Goal: Task Accomplishment & Management: Use online tool/utility

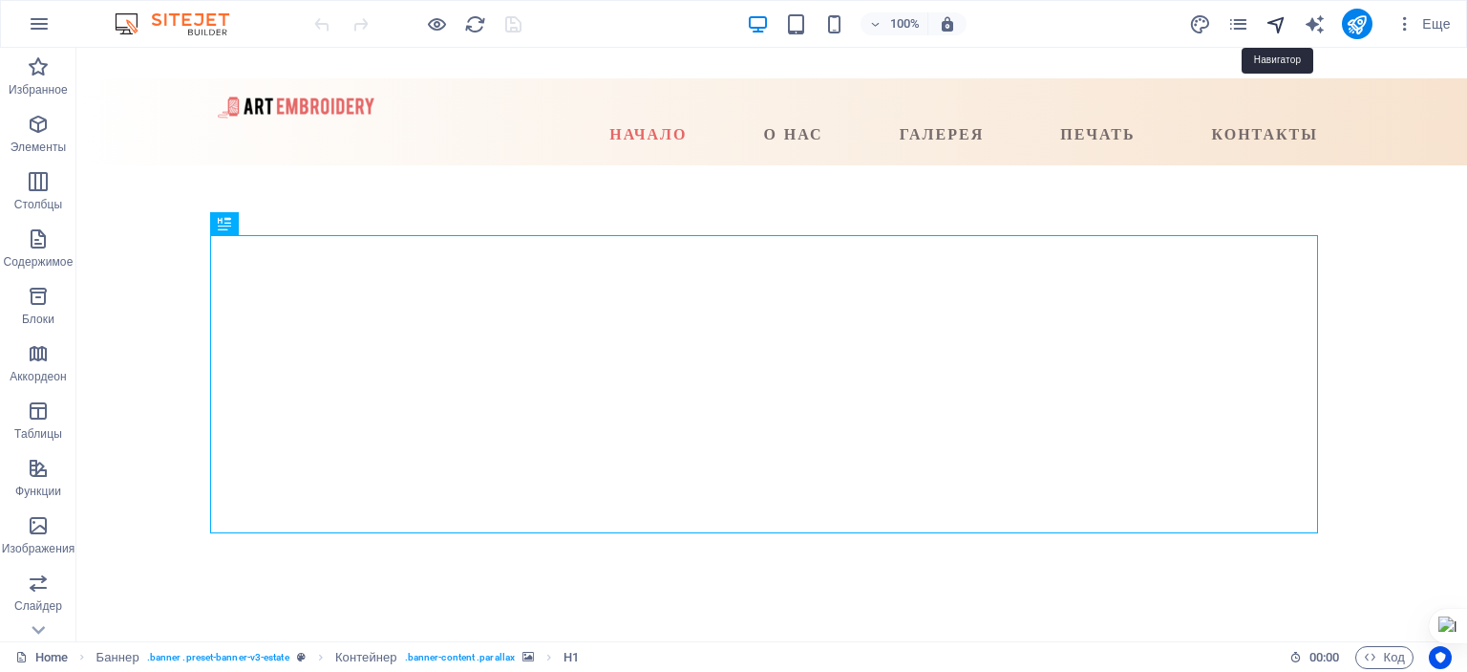
click at [1281, 26] on icon "navigator" at bounding box center [1277, 24] width 22 height 22
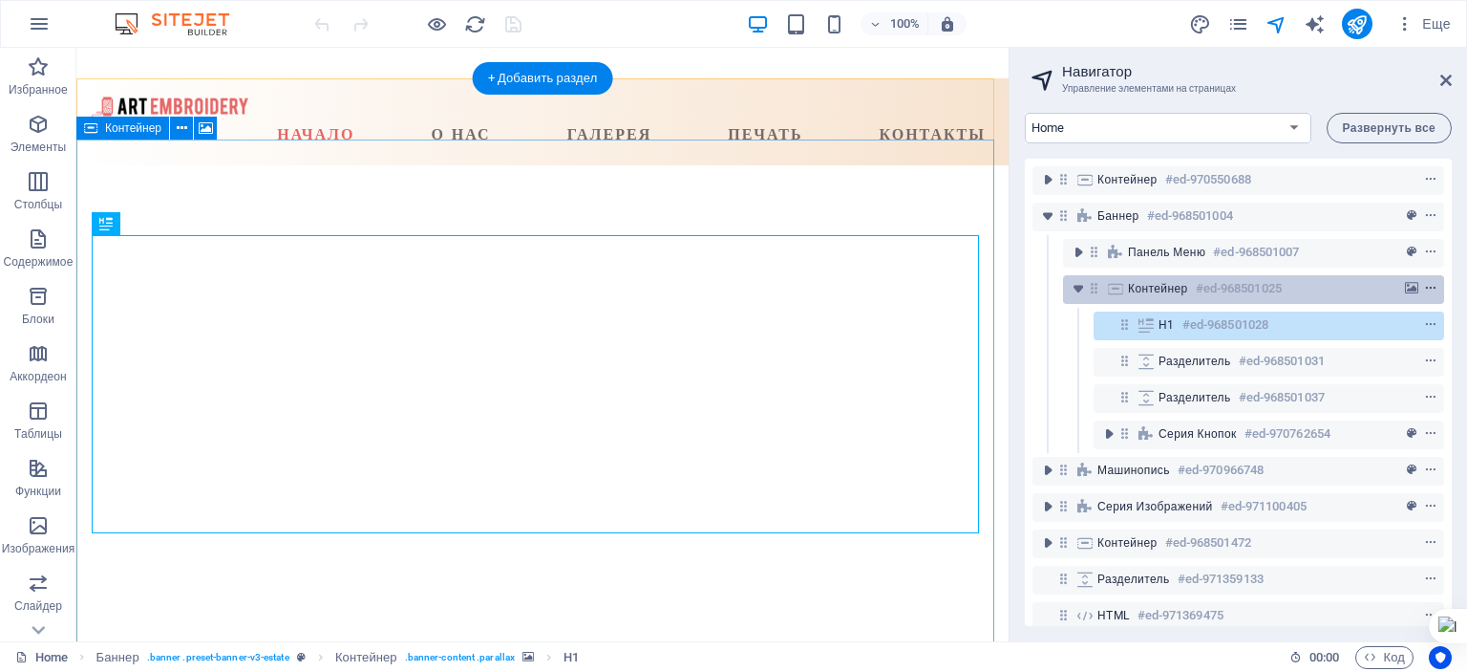
click at [1431, 287] on icon "context-menu" at bounding box center [1430, 288] width 13 height 13
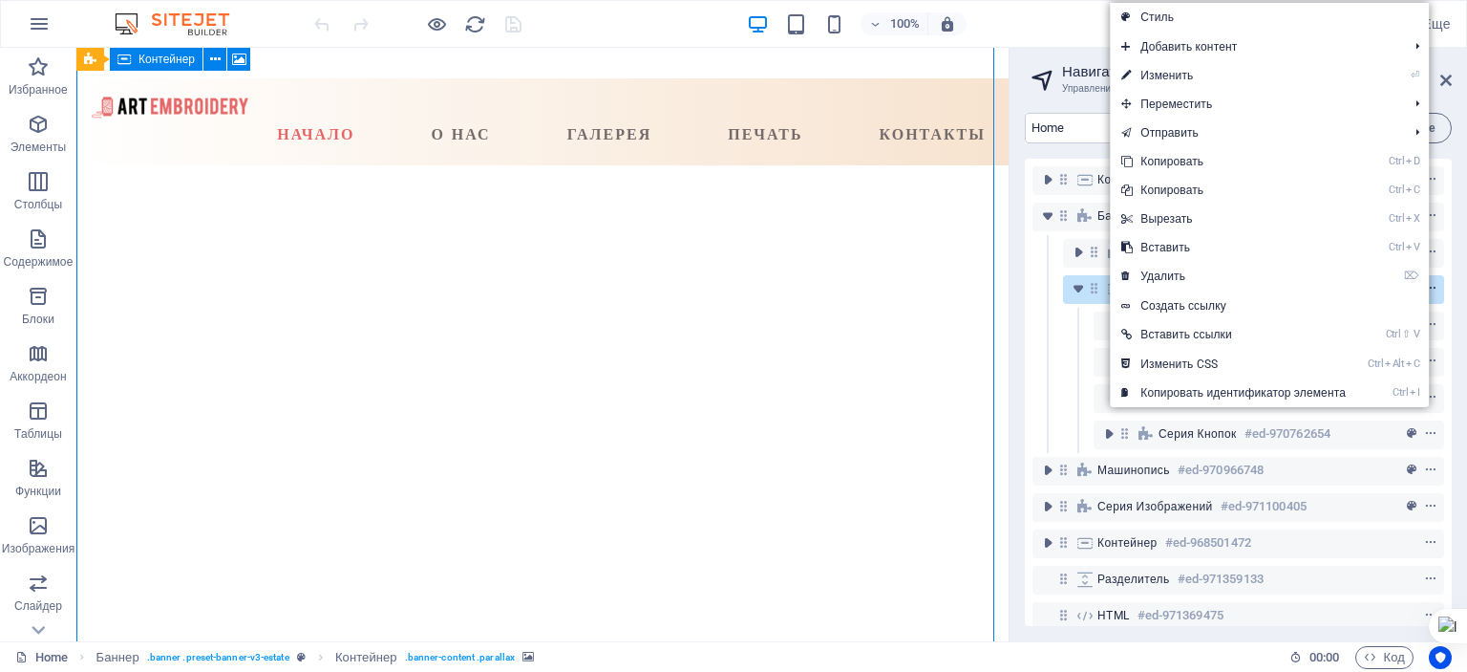
scroll to position [129, 0]
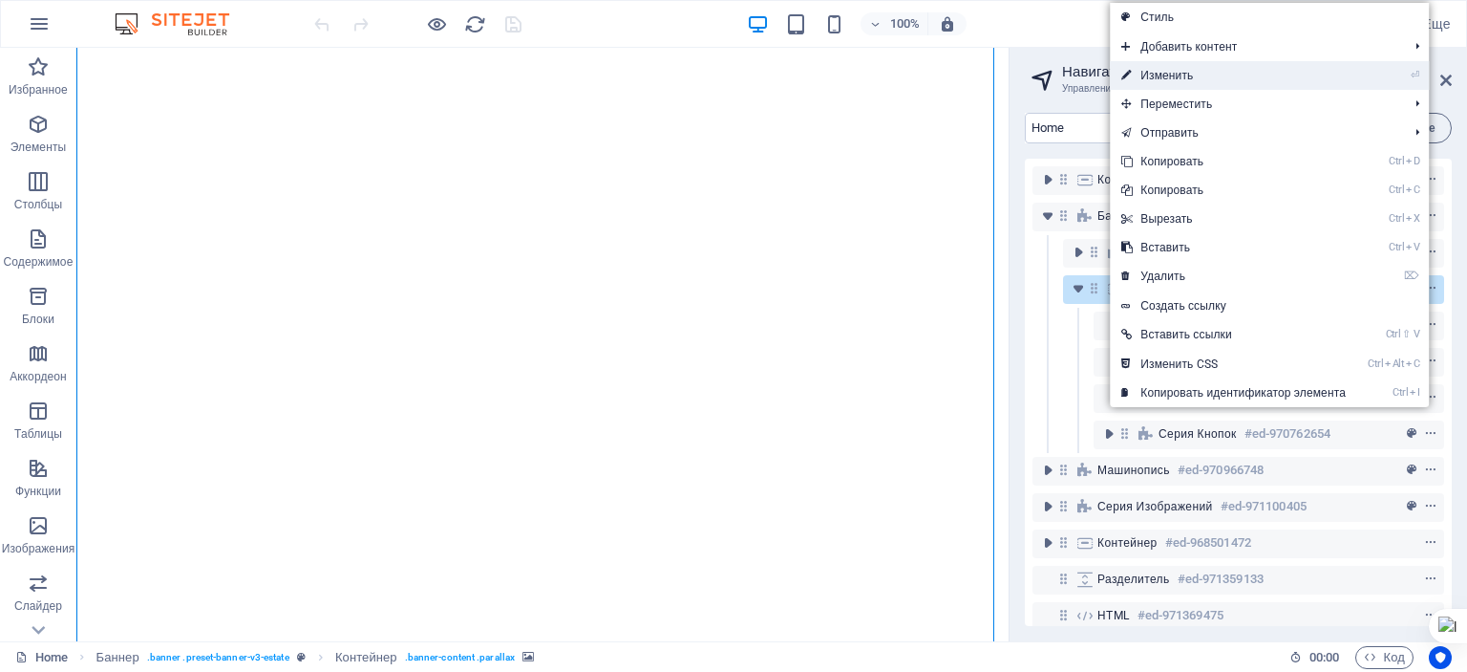
click at [1158, 71] on link "⏎ Изменить" at bounding box center [1233, 75] width 247 height 29
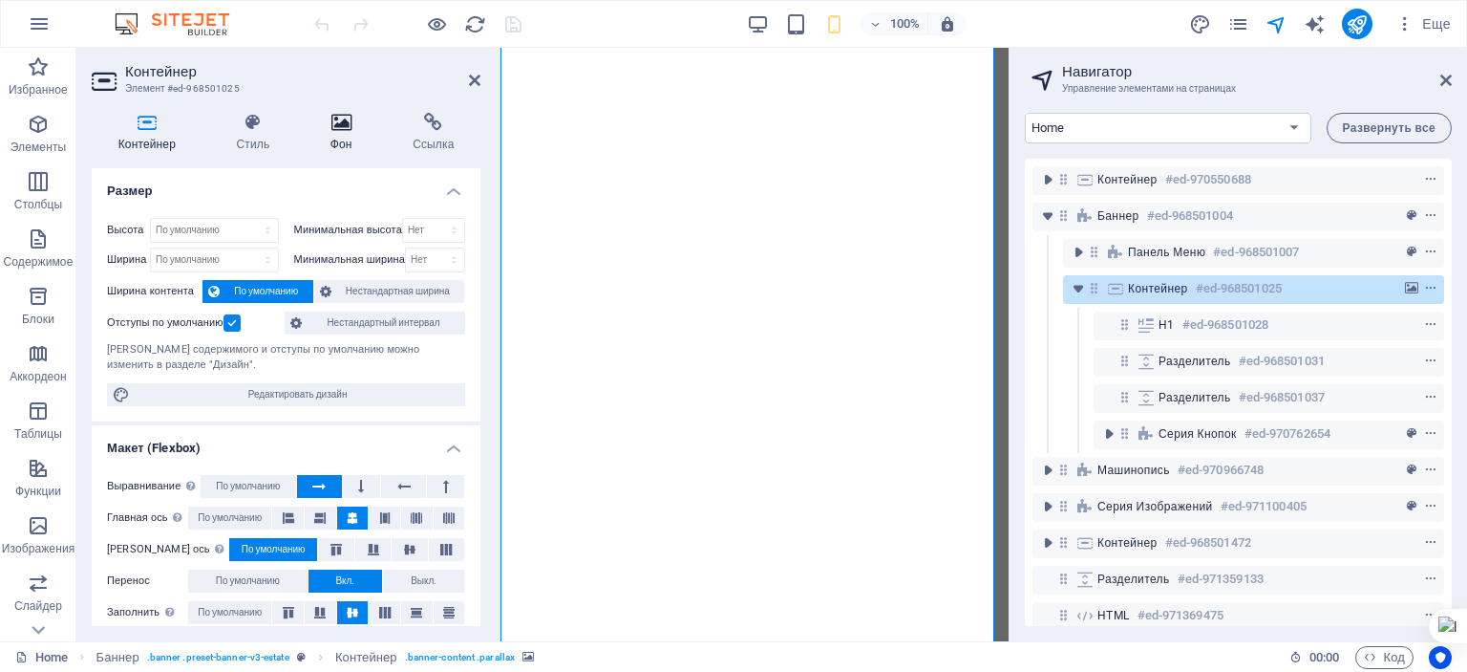
click at [348, 135] on h4 "Фон" at bounding box center [345, 133] width 82 height 40
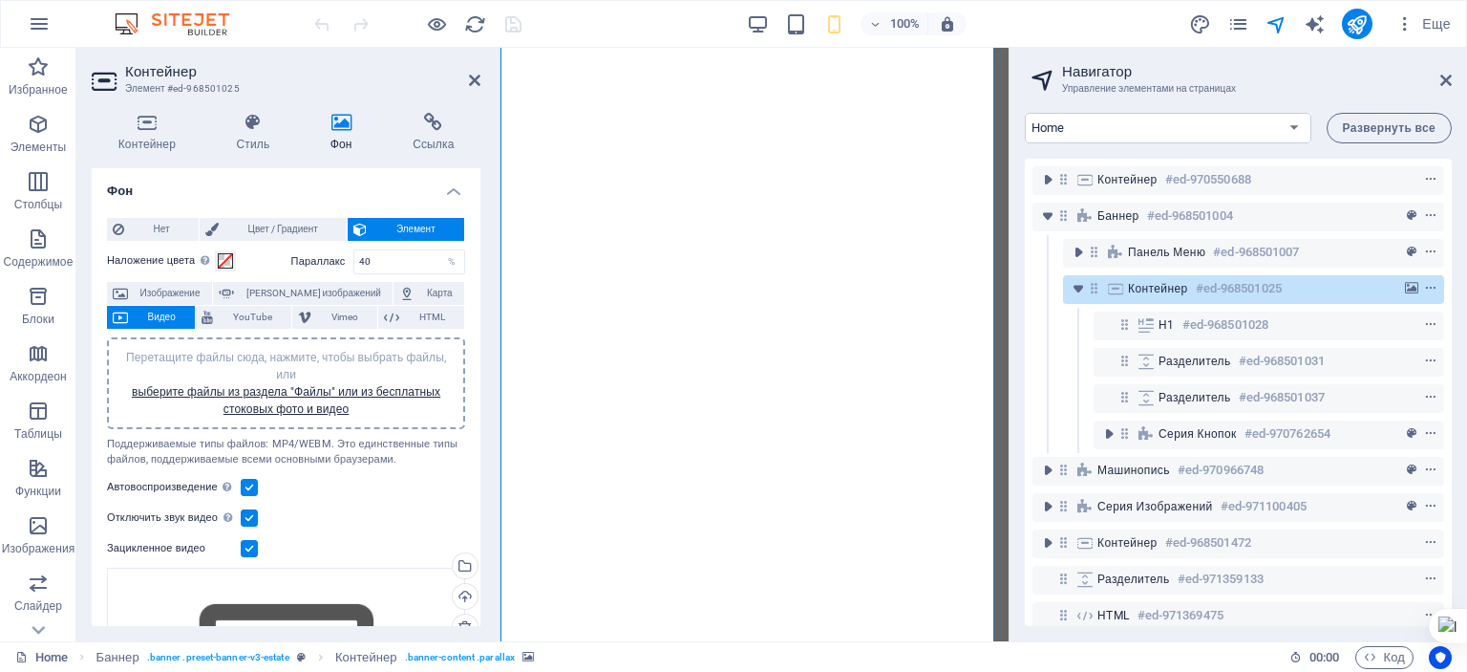
click at [281, 358] on span "Перетащите файлы сюда, нажмите, чтобы выбрать файлы, или выберите файлы из разд…" at bounding box center [286, 383] width 320 height 65
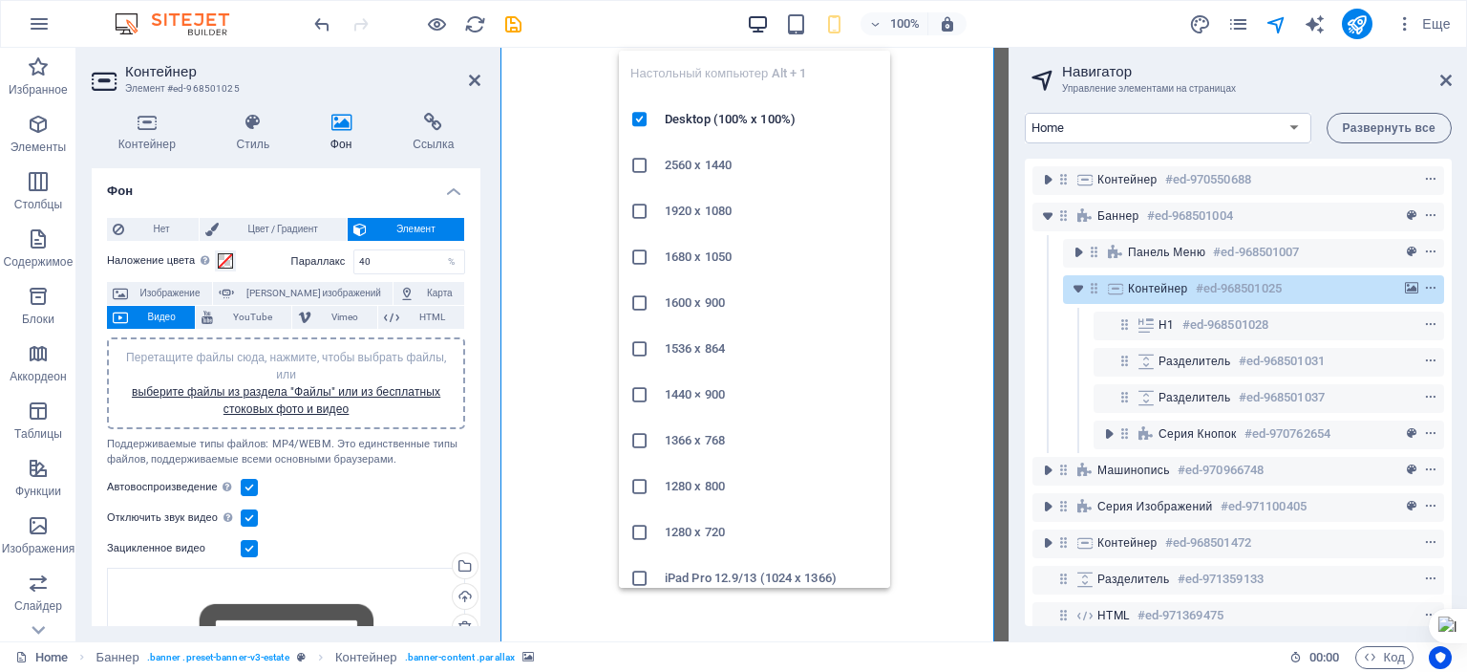
click at [758, 19] on icon "button" at bounding box center [758, 24] width 22 height 22
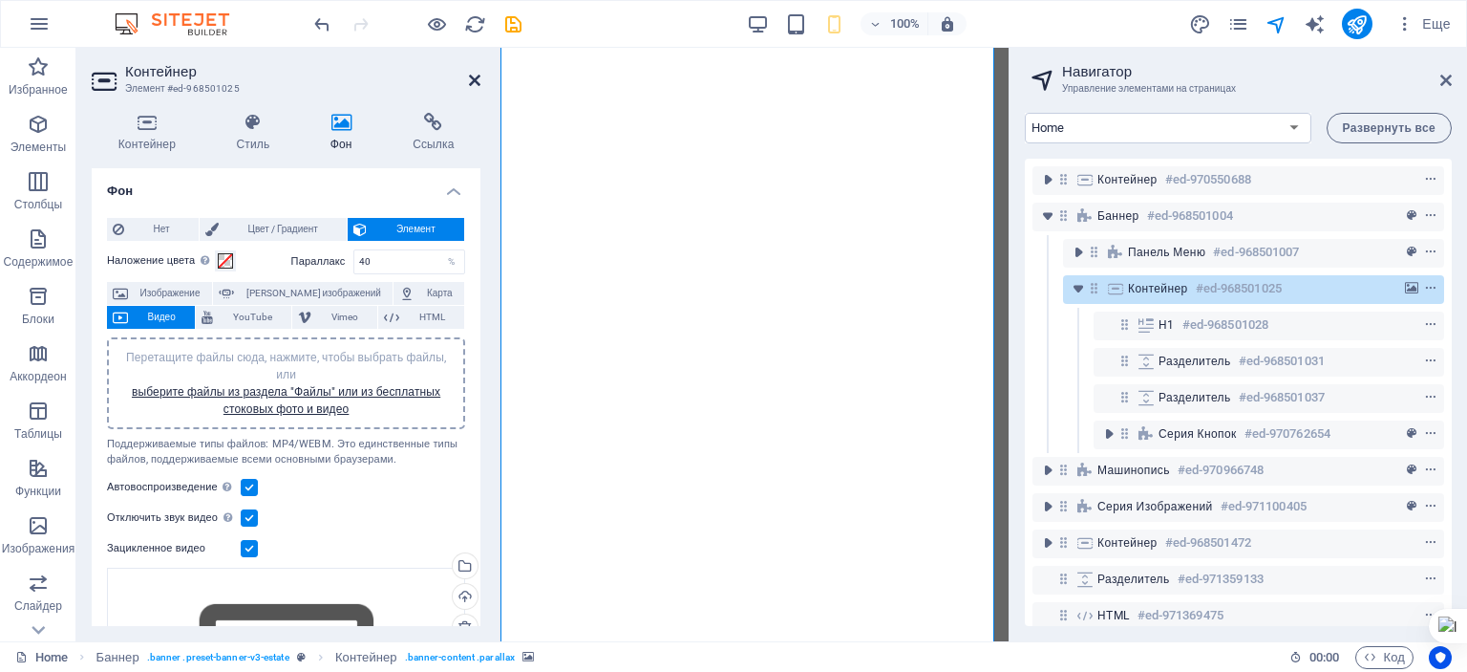
click at [476, 79] on icon at bounding box center [474, 80] width 11 height 15
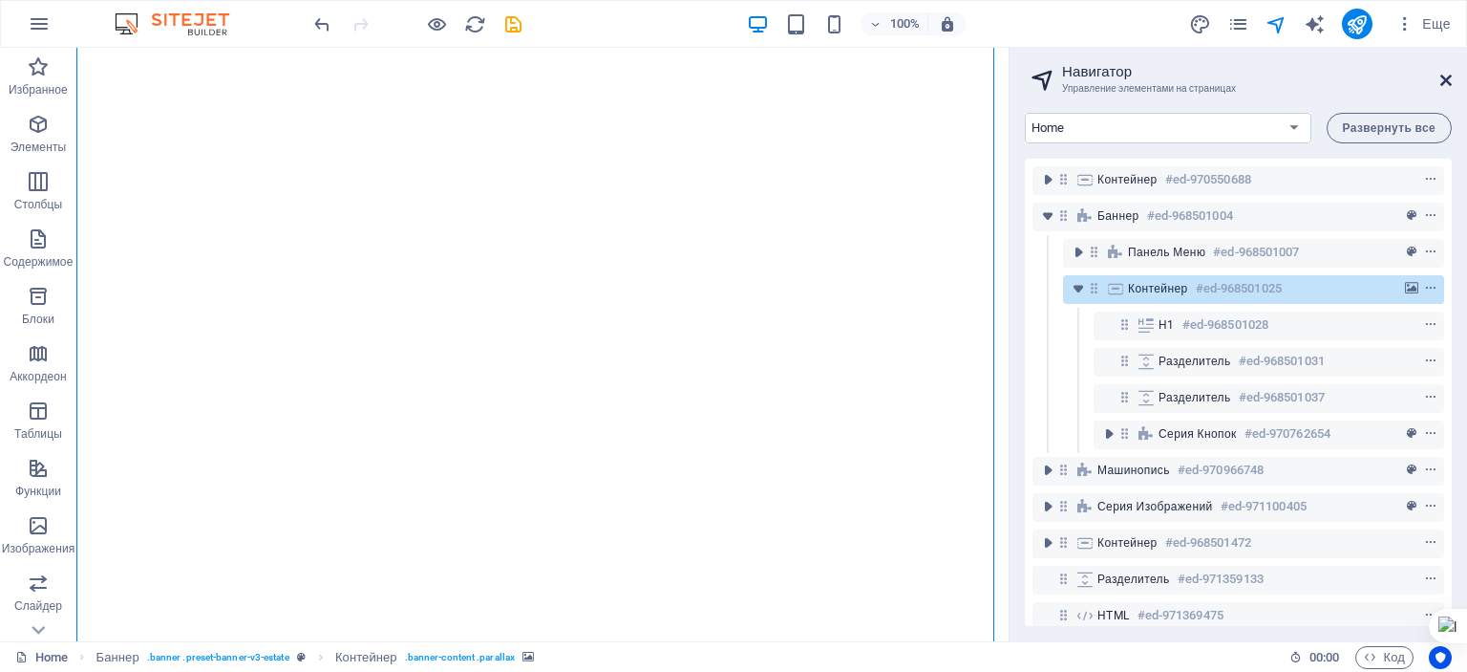
click at [1444, 80] on icon at bounding box center [1446, 80] width 11 height 15
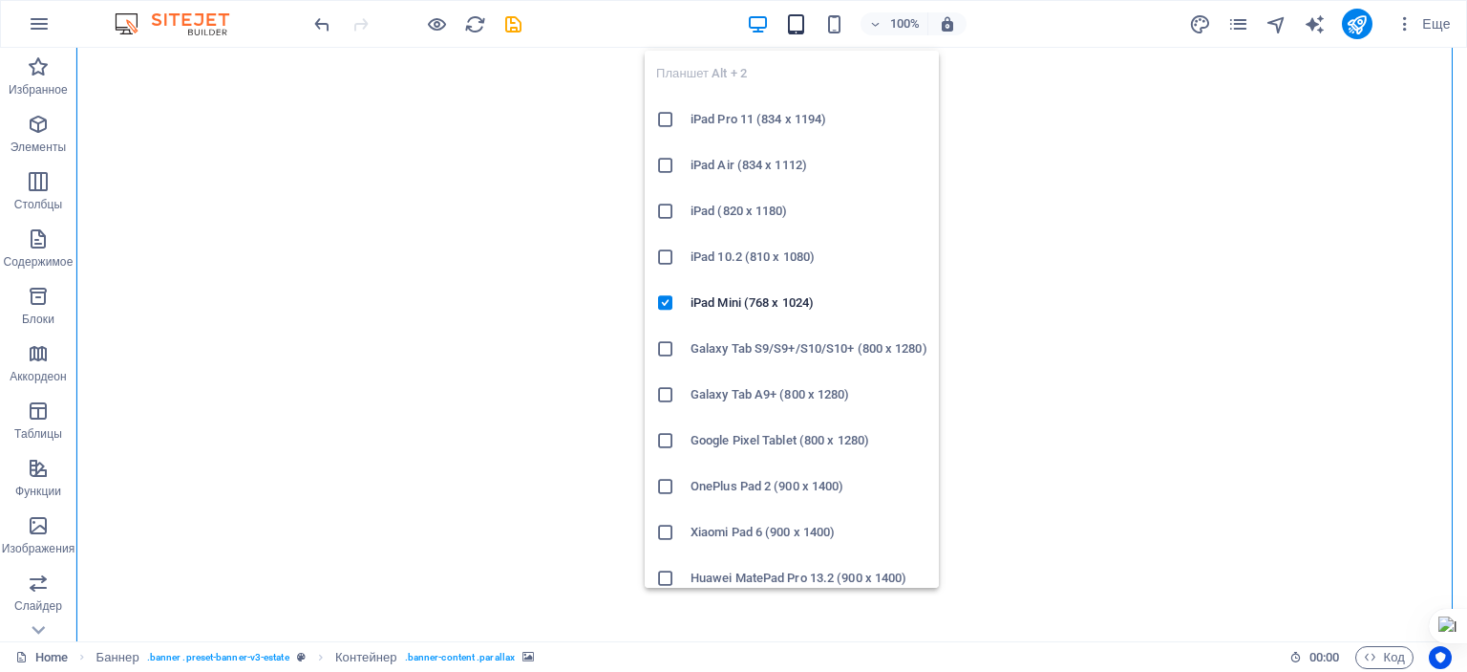
click at [799, 23] on icon "button" at bounding box center [796, 24] width 22 height 22
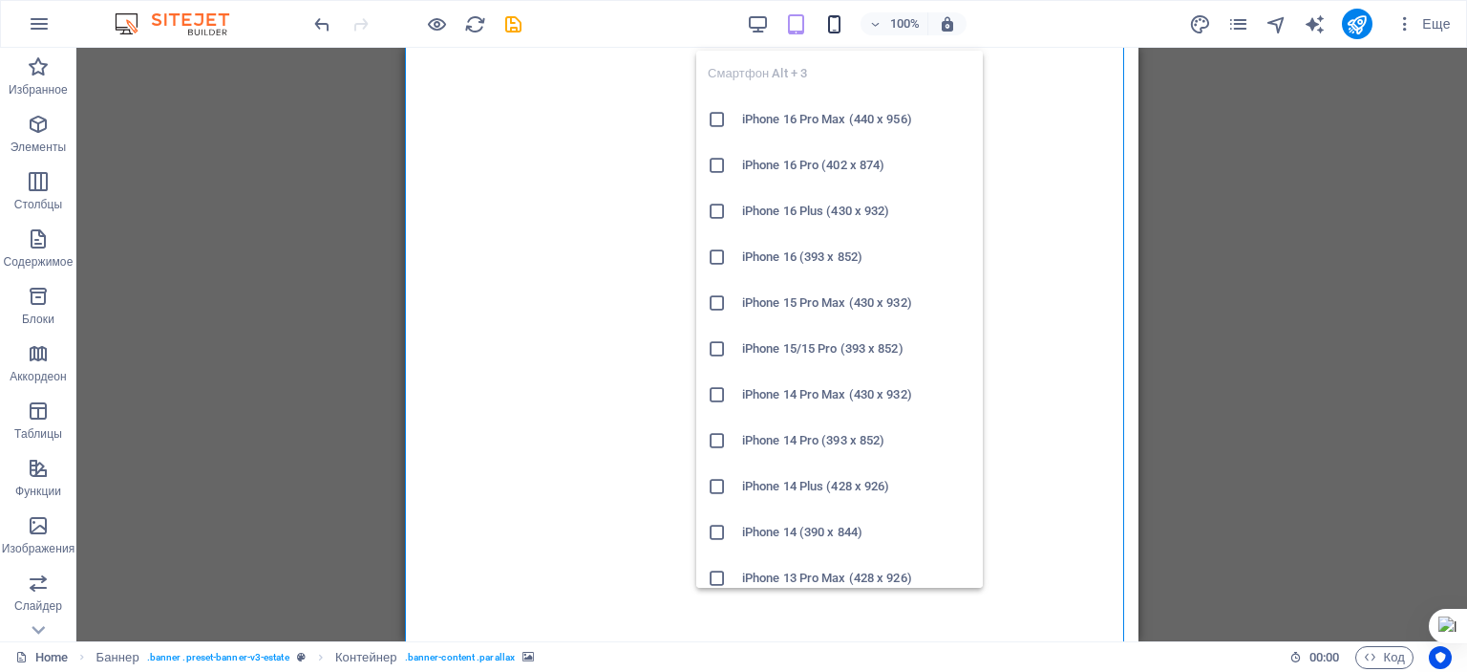
click at [838, 21] on icon "button" at bounding box center [834, 24] width 22 height 22
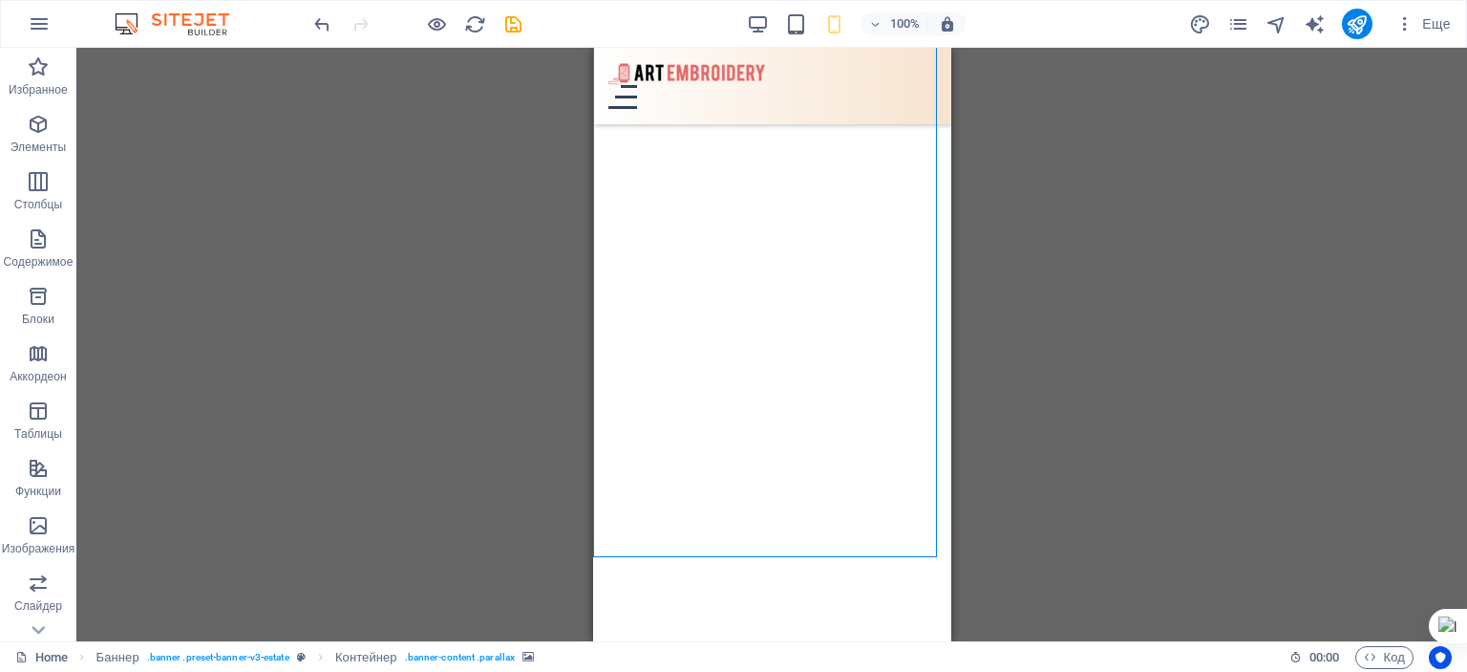
scroll to position [0, 0]
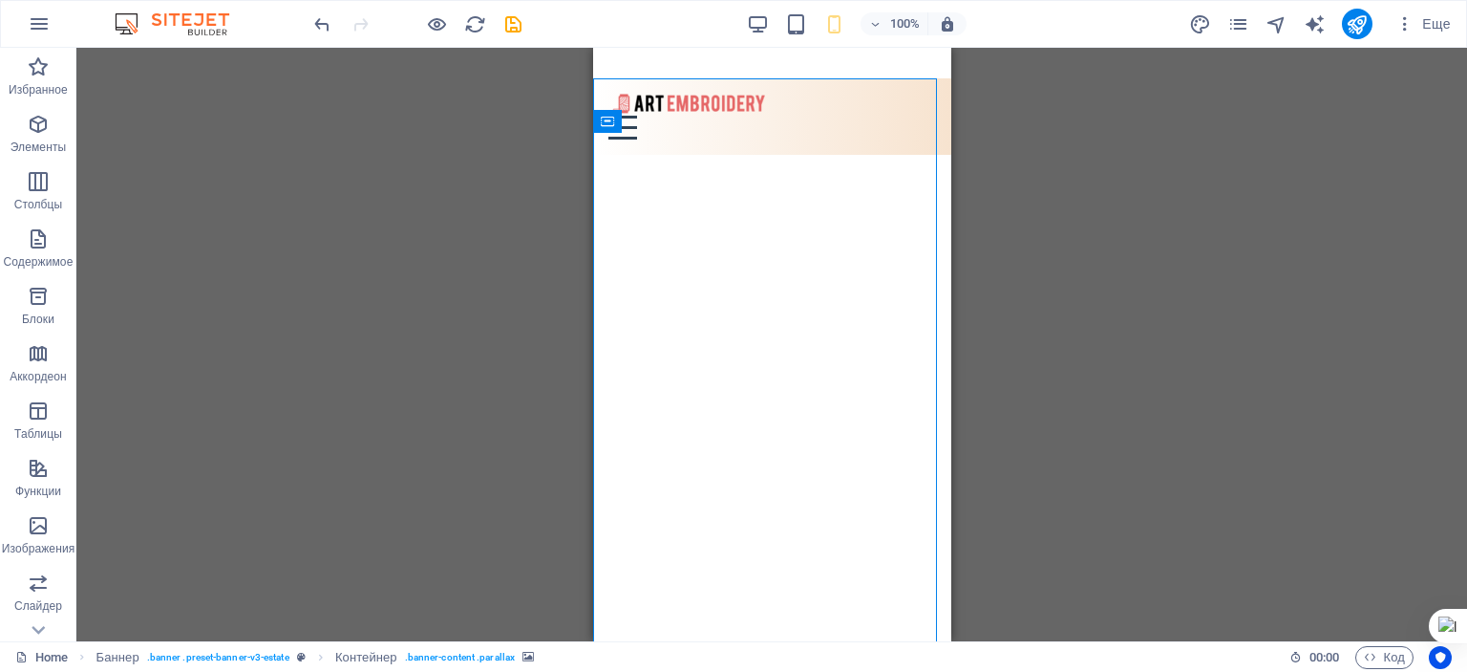
drag, startPoint x: 941, startPoint y: 123, endPoint x: 1463, endPoint y: 87, distance: 523.8
click at [512, 26] on icon "save" at bounding box center [513, 24] width 22 height 22
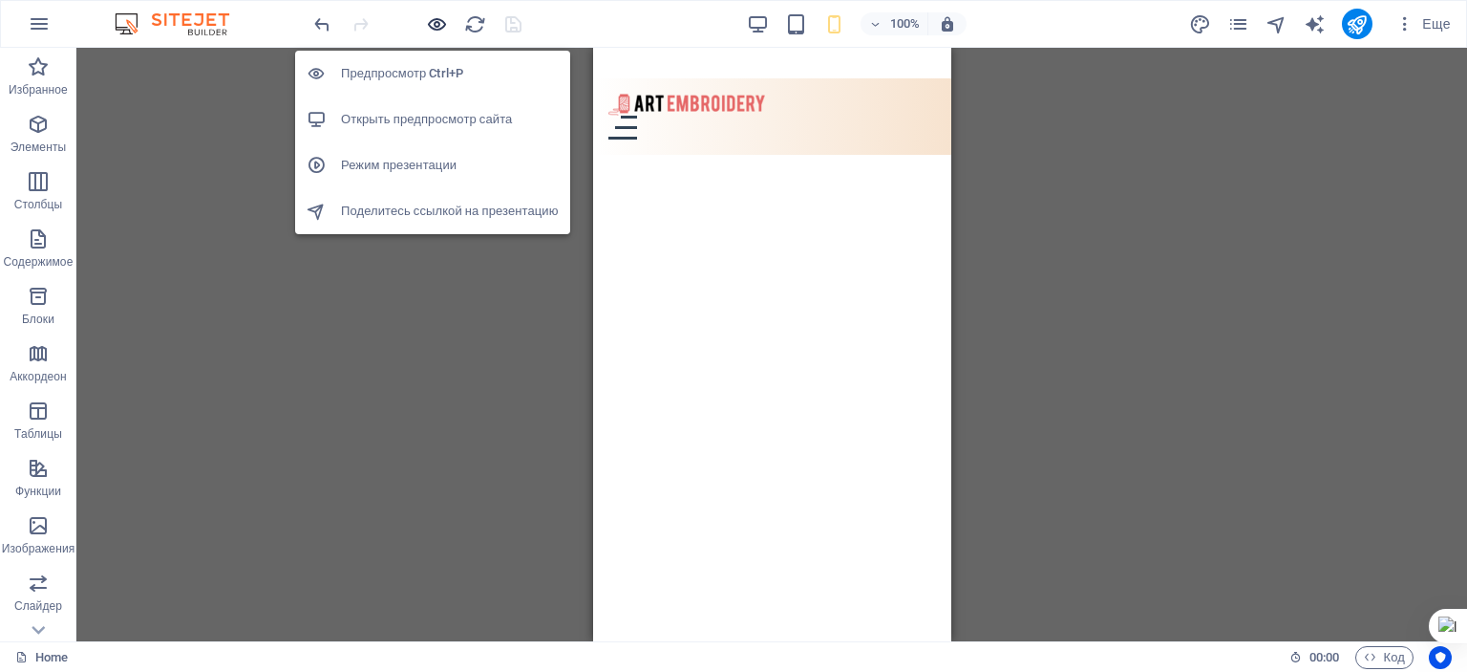
click at [436, 22] on icon "button" at bounding box center [437, 24] width 22 height 22
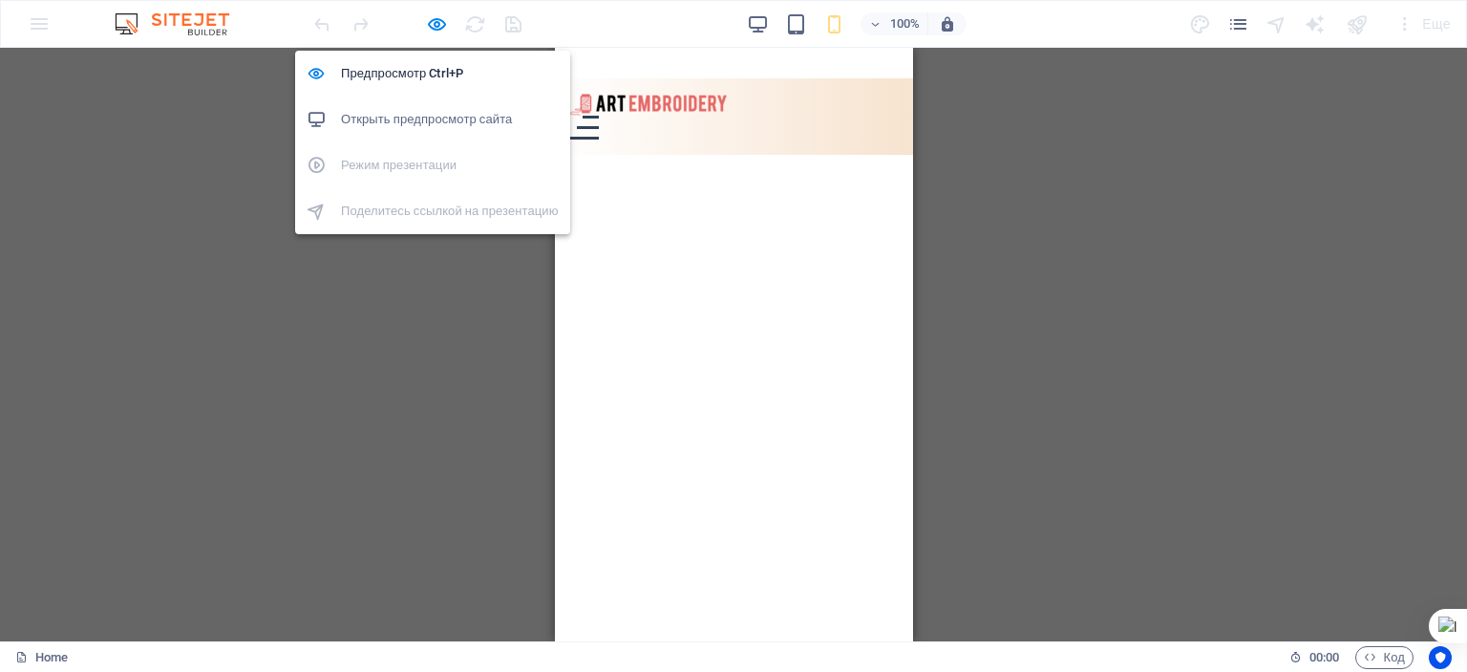
click at [416, 118] on h6 "Открыть предпросмотр сайта" at bounding box center [450, 119] width 218 height 23
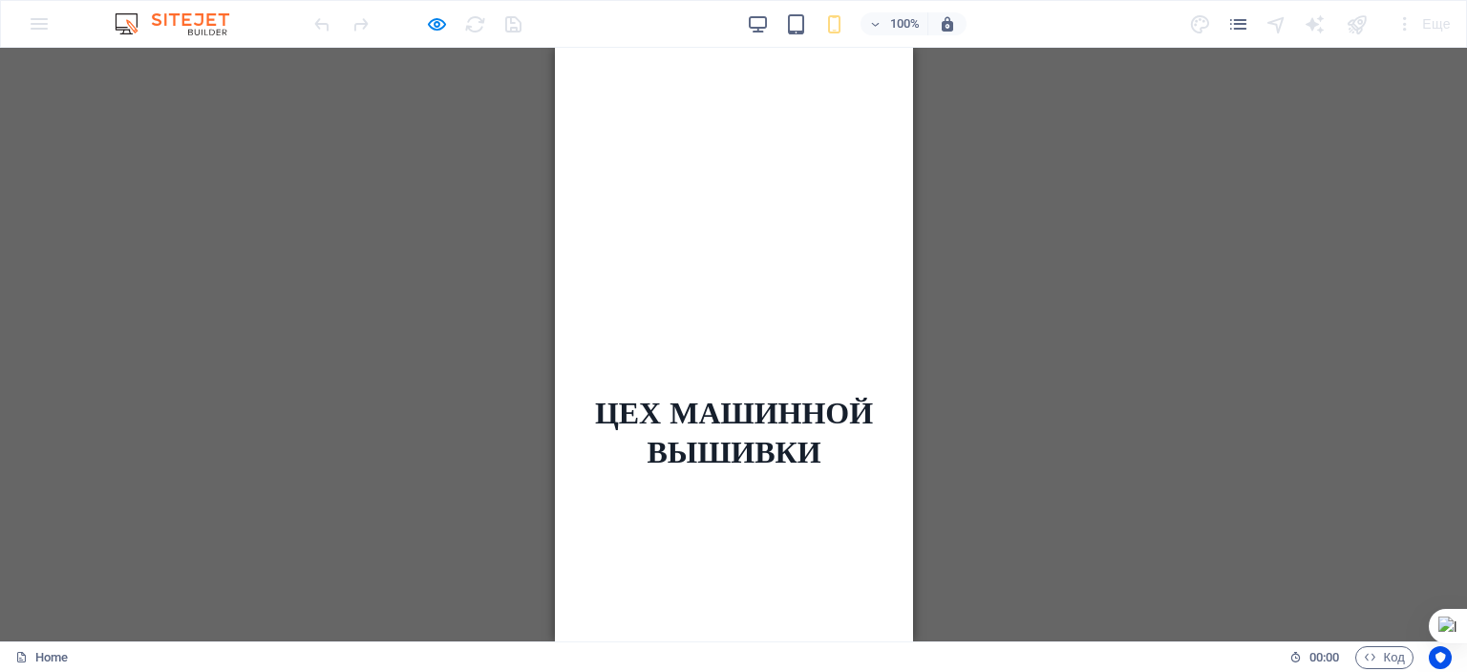
scroll to position [735, 0]
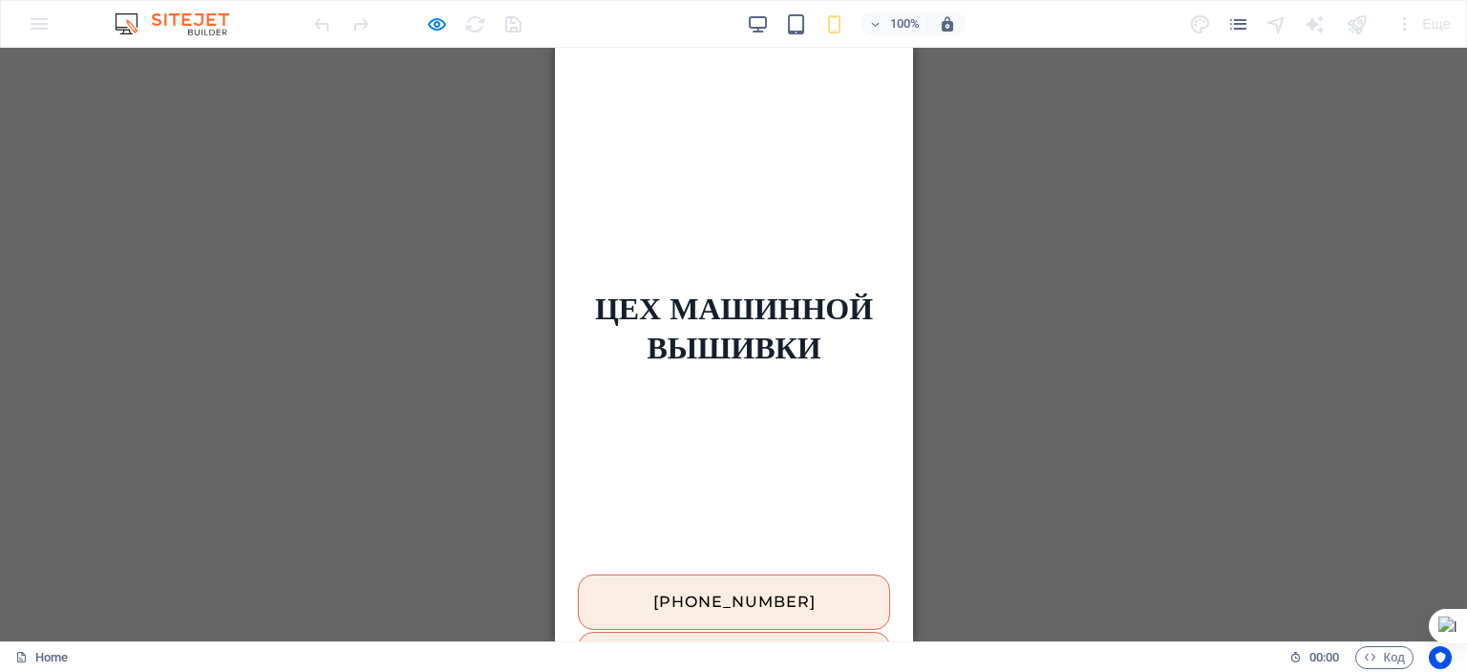
drag, startPoint x: 910, startPoint y: 122, endPoint x: 1495, endPoint y: 301, distance: 611.3
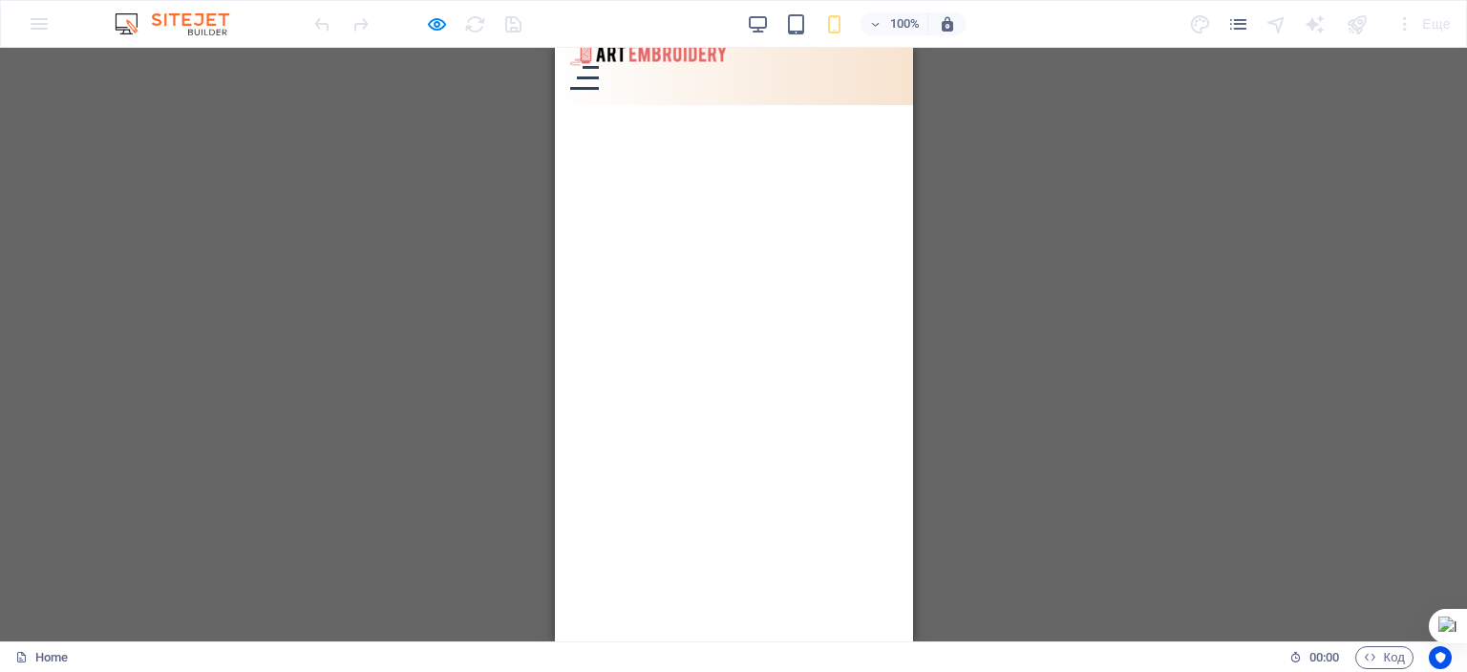
scroll to position [0, 0]
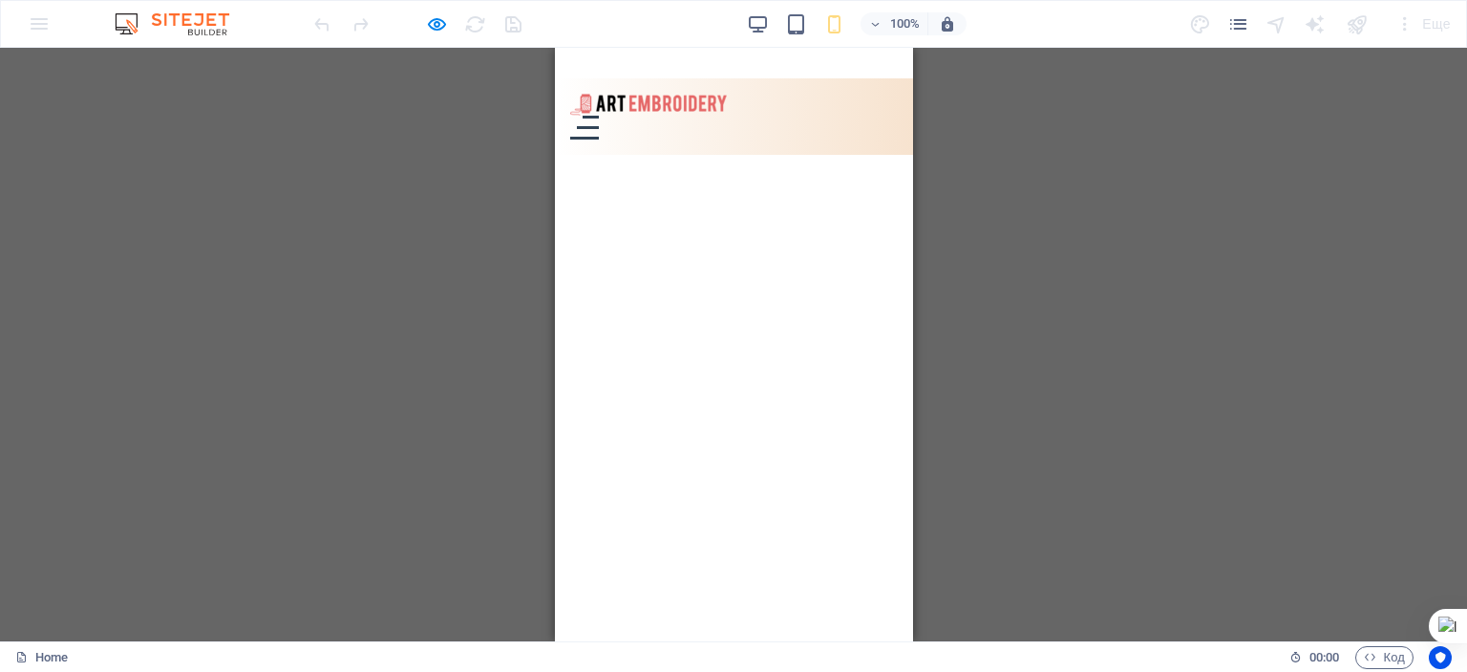
drag, startPoint x: 909, startPoint y: 285, endPoint x: 1493, endPoint y: 324, distance: 585.0
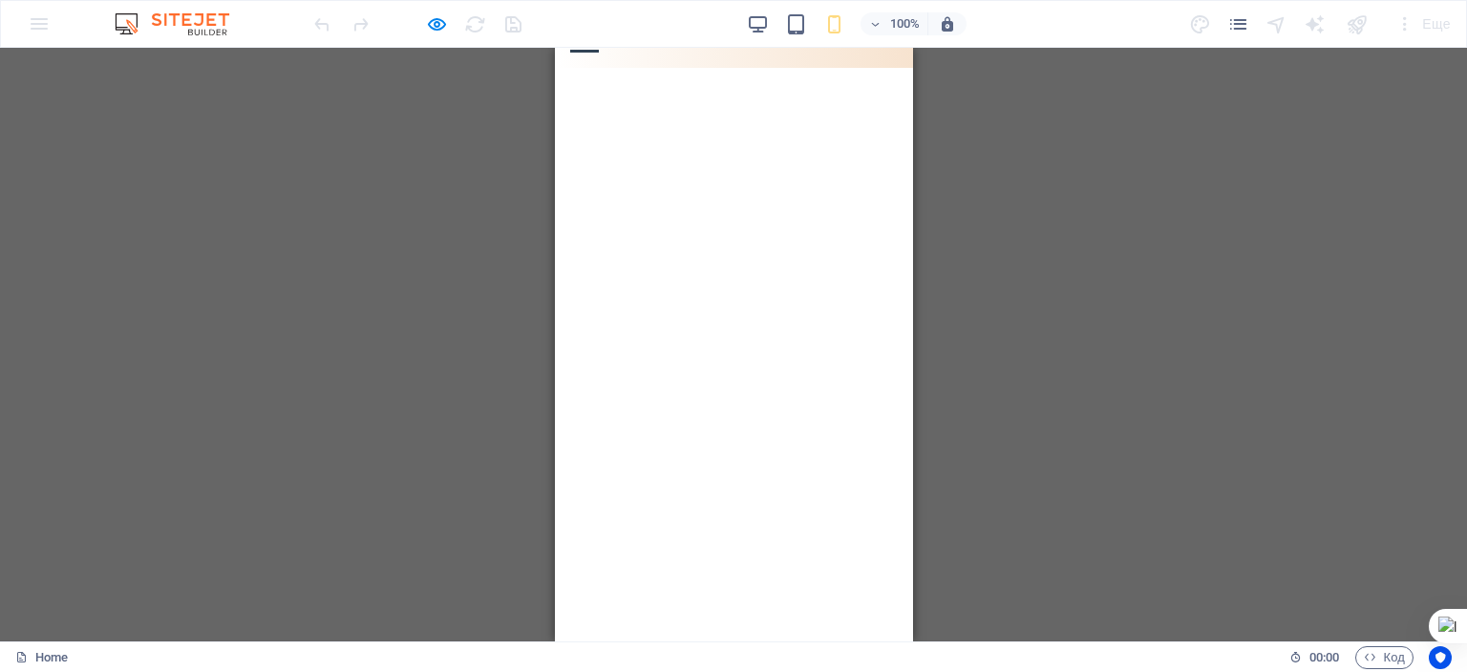
scroll to position [74, 0]
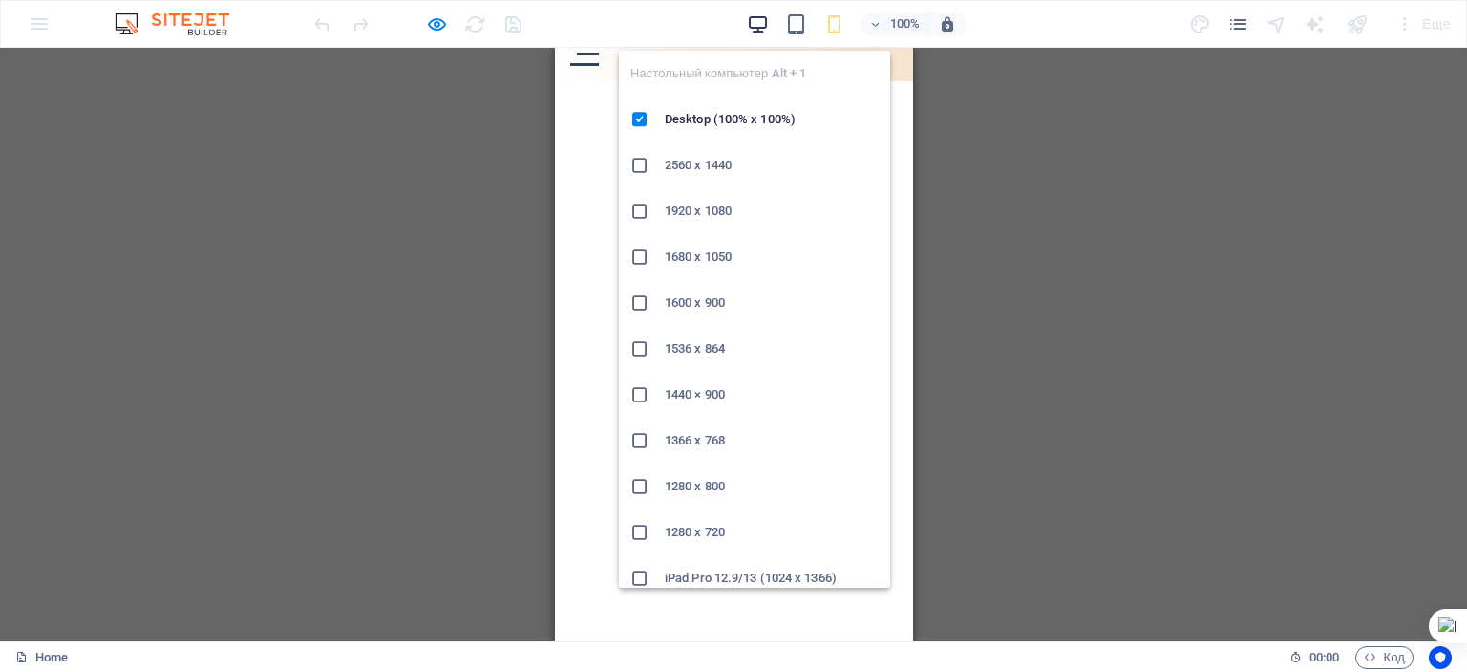
click at [758, 22] on icon "button" at bounding box center [758, 24] width 22 height 22
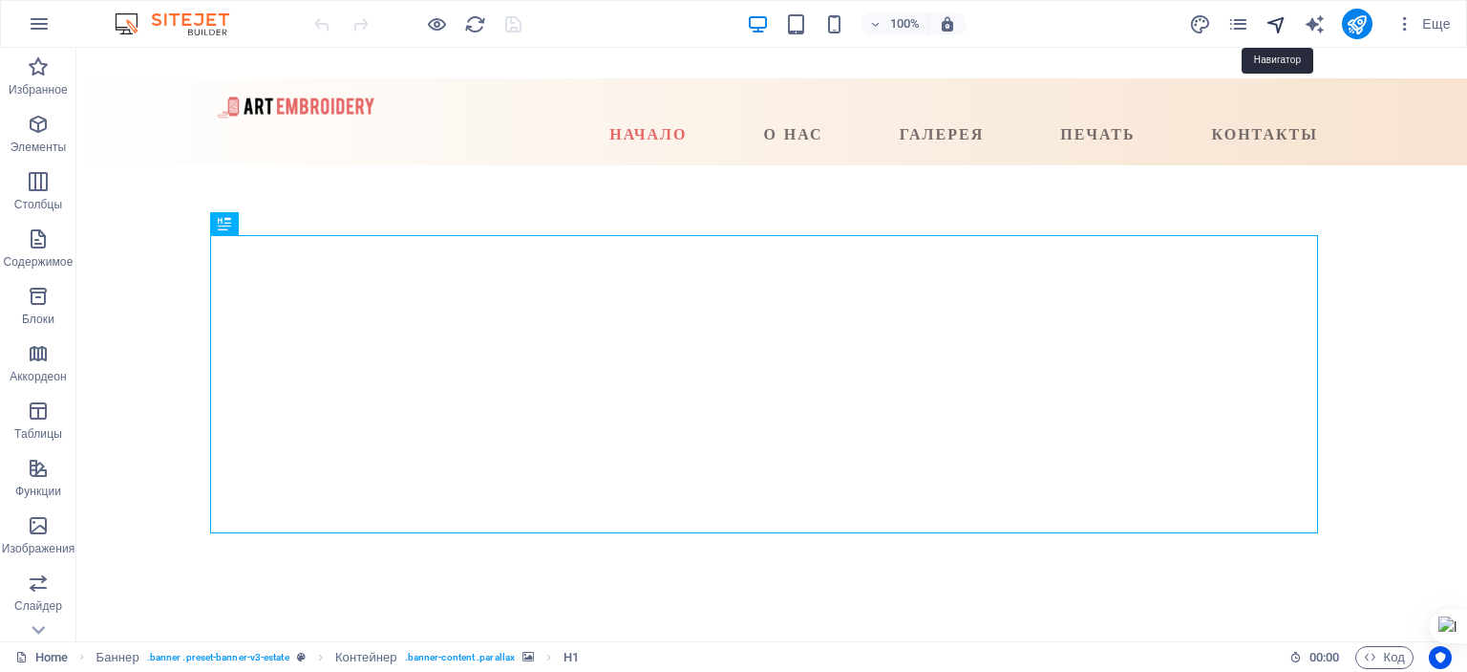
click at [1277, 23] on icon "navigator" at bounding box center [1277, 24] width 22 height 22
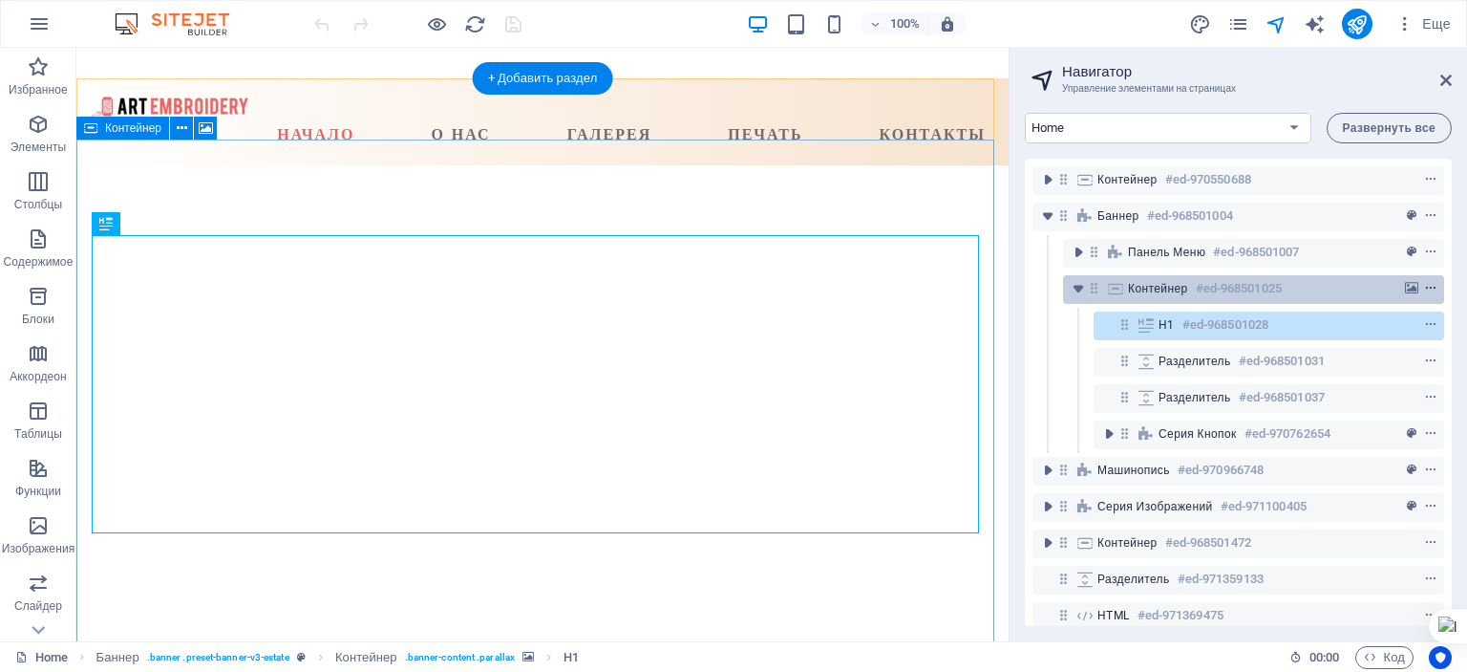
click at [1424, 286] on icon "context-menu" at bounding box center [1430, 288] width 13 height 13
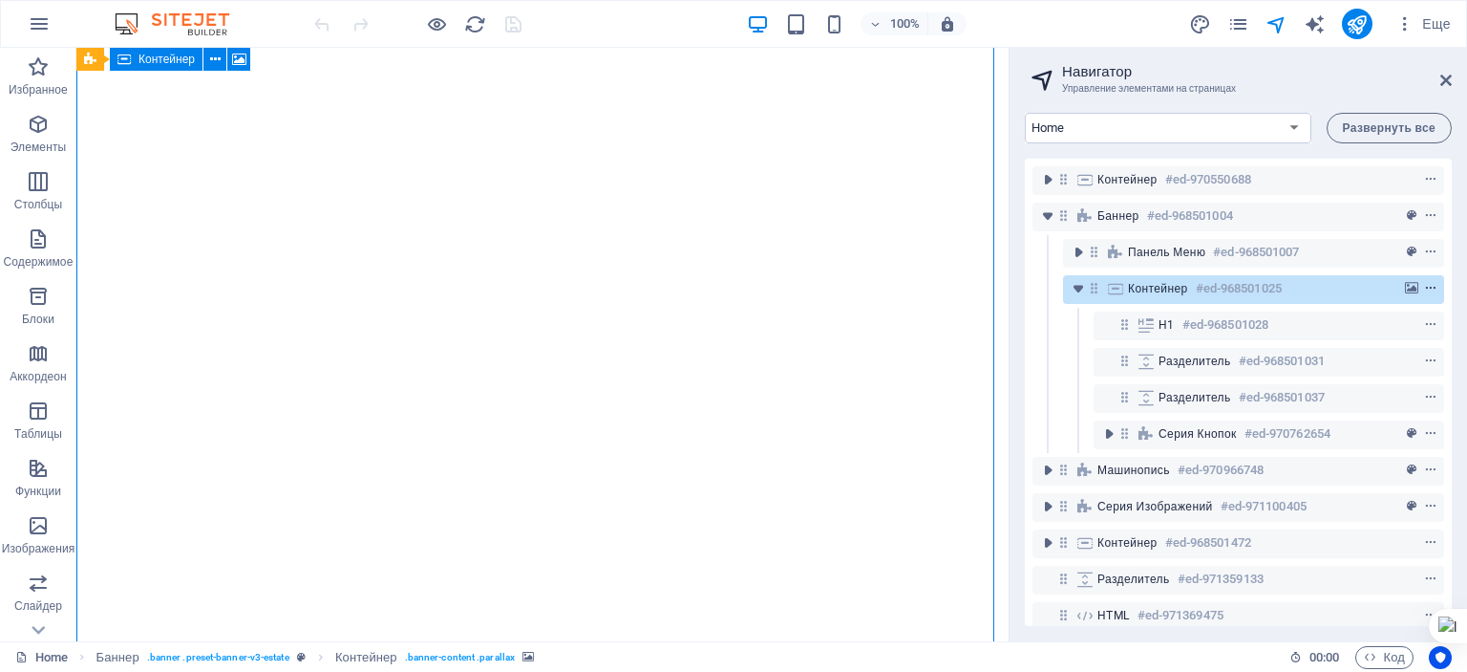
click at [1428, 286] on icon "context-menu" at bounding box center [1430, 288] width 13 height 13
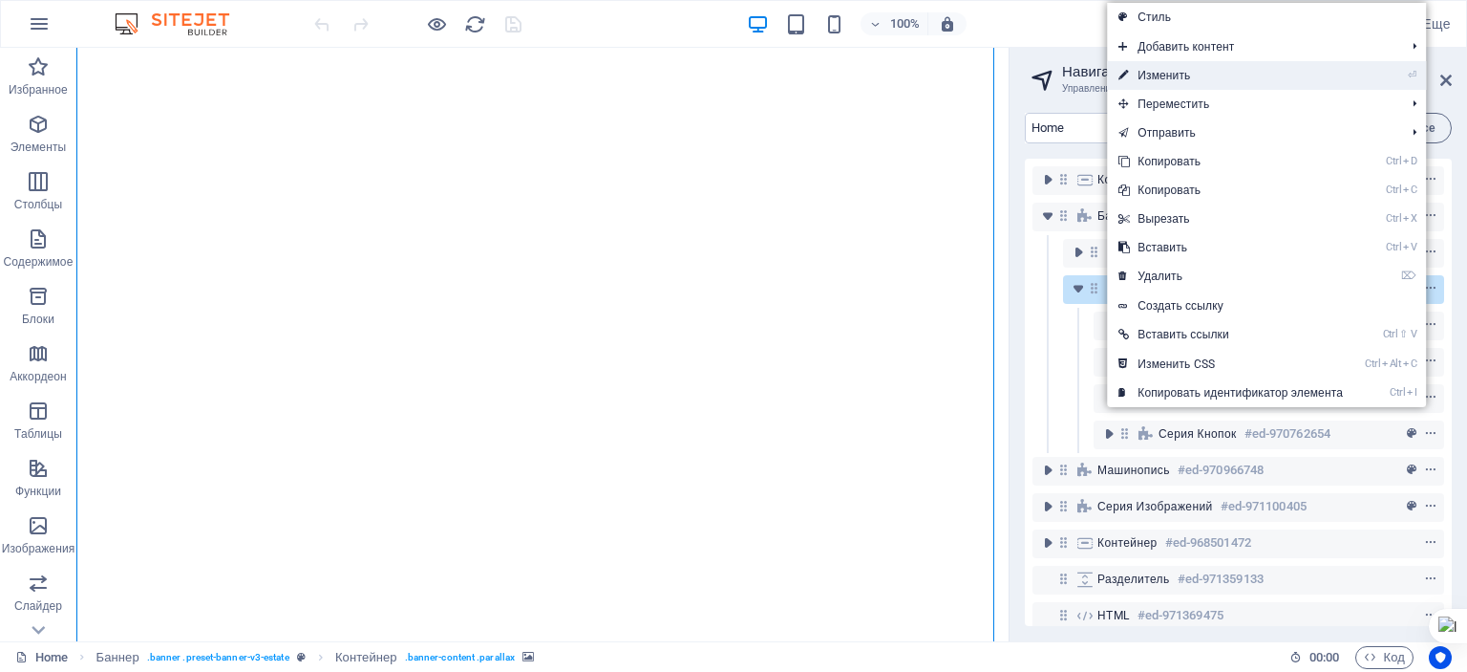
click at [1185, 78] on link "⏎ Изменить" at bounding box center [1230, 75] width 247 height 29
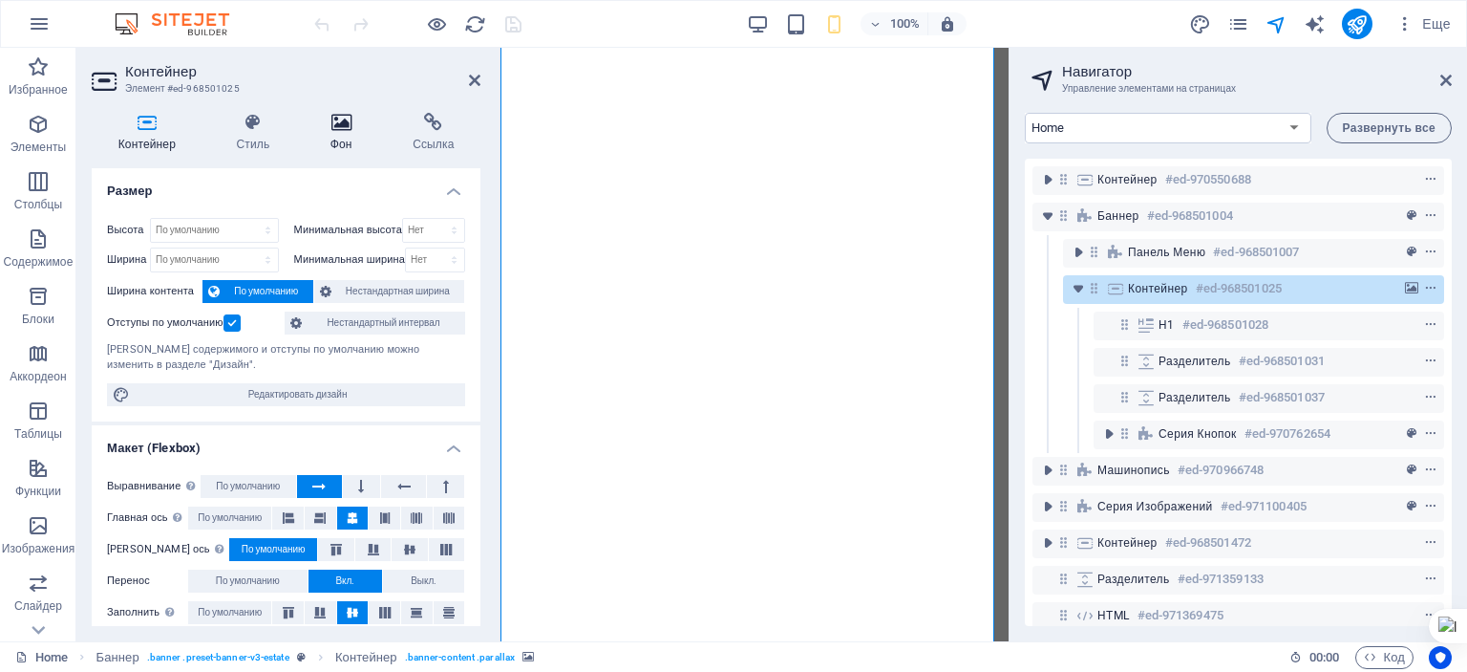
click at [340, 129] on icon at bounding box center [341, 122] width 75 height 19
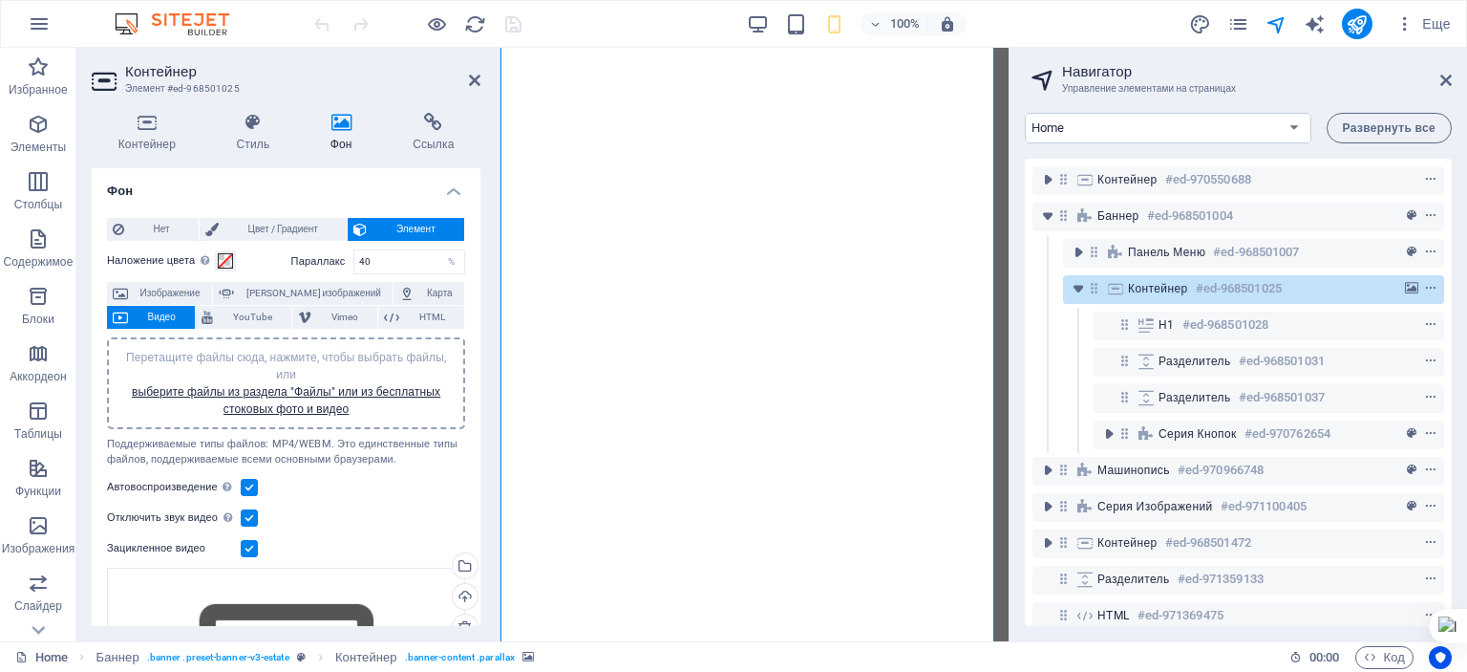
click at [286, 354] on span "Перетащите файлы сюда, нажмите, чтобы выбрать файлы, или выберите файлы из разд…" at bounding box center [286, 383] width 320 height 65
click at [516, 24] on icon "save" at bounding box center [513, 24] width 22 height 22
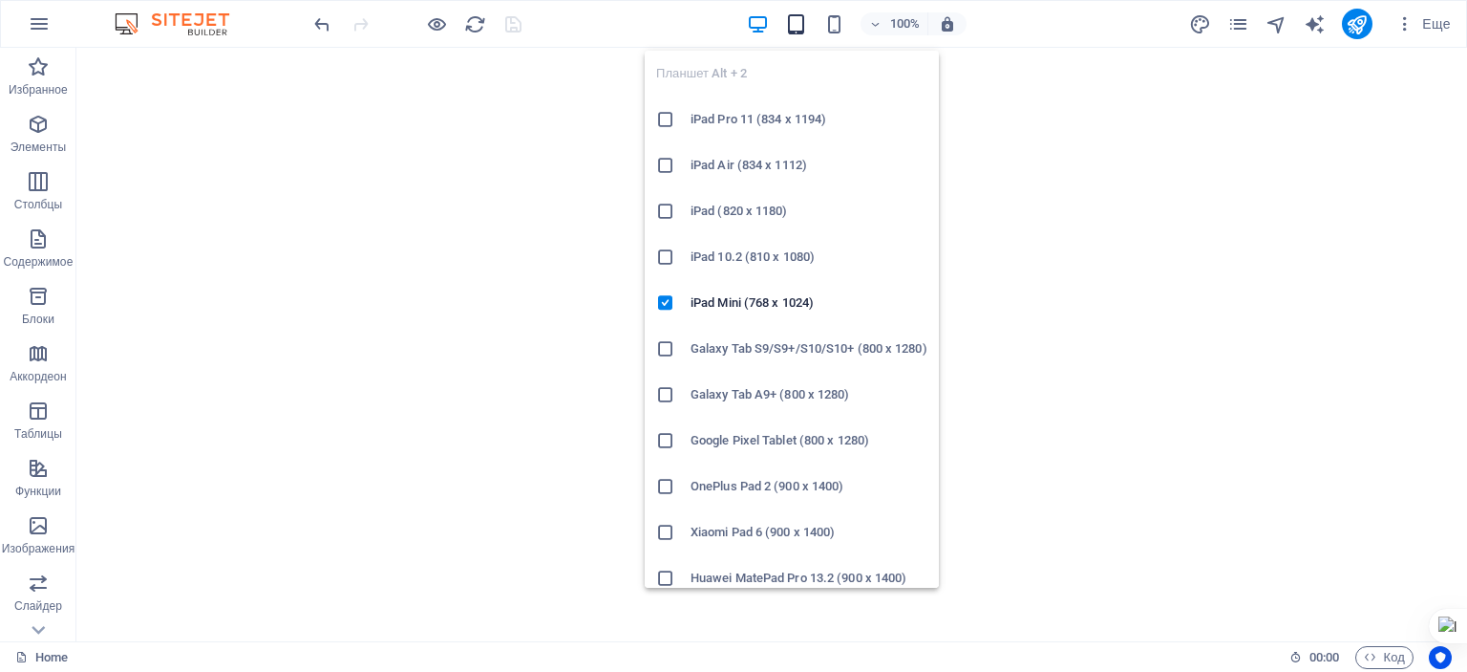
click at [802, 18] on icon "button" at bounding box center [796, 24] width 22 height 22
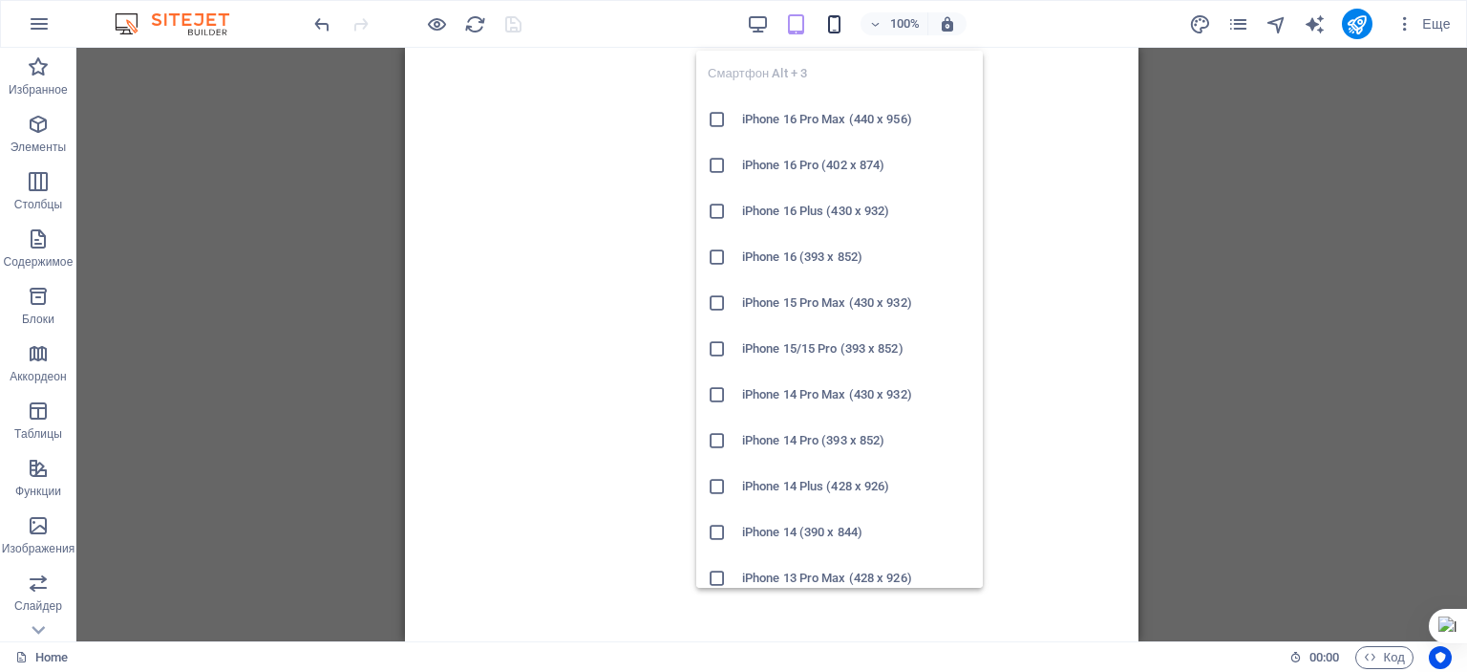
click at [839, 25] on icon "button" at bounding box center [834, 24] width 22 height 22
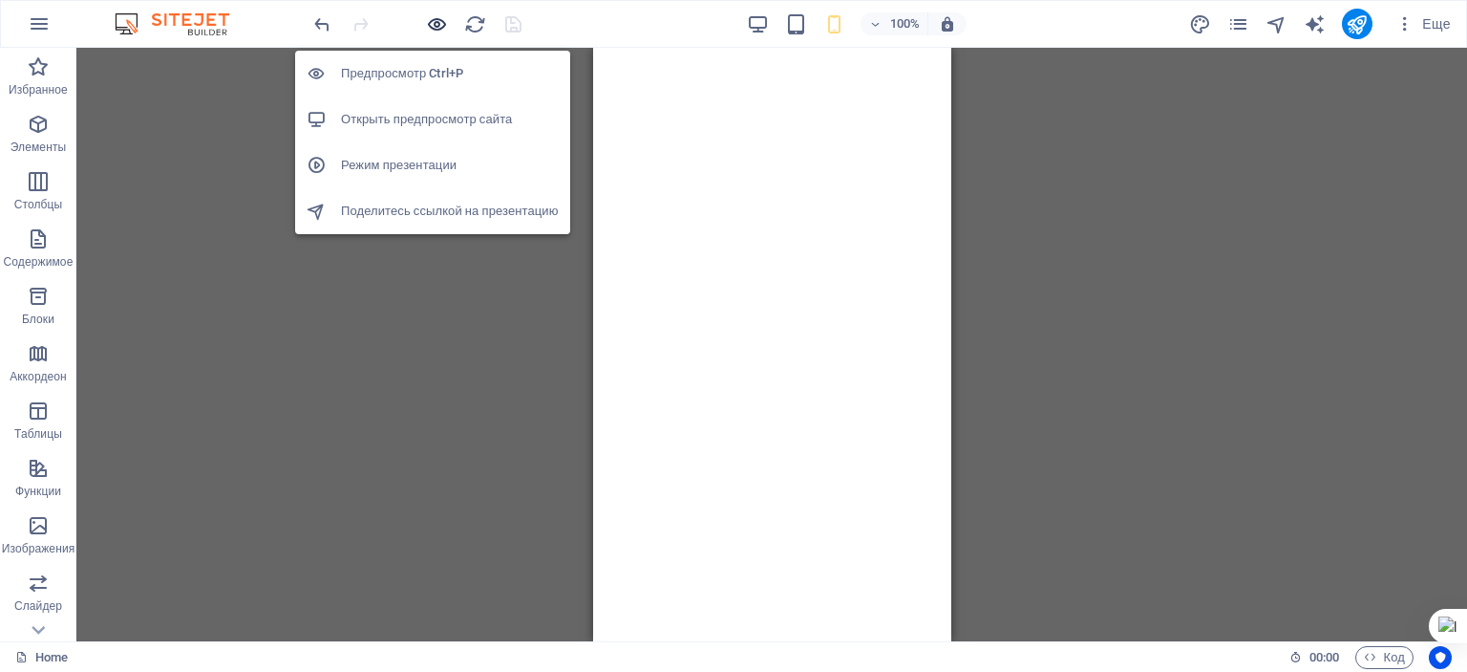
click at [439, 25] on icon "button" at bounding box center [437, 24] width 22 height 22
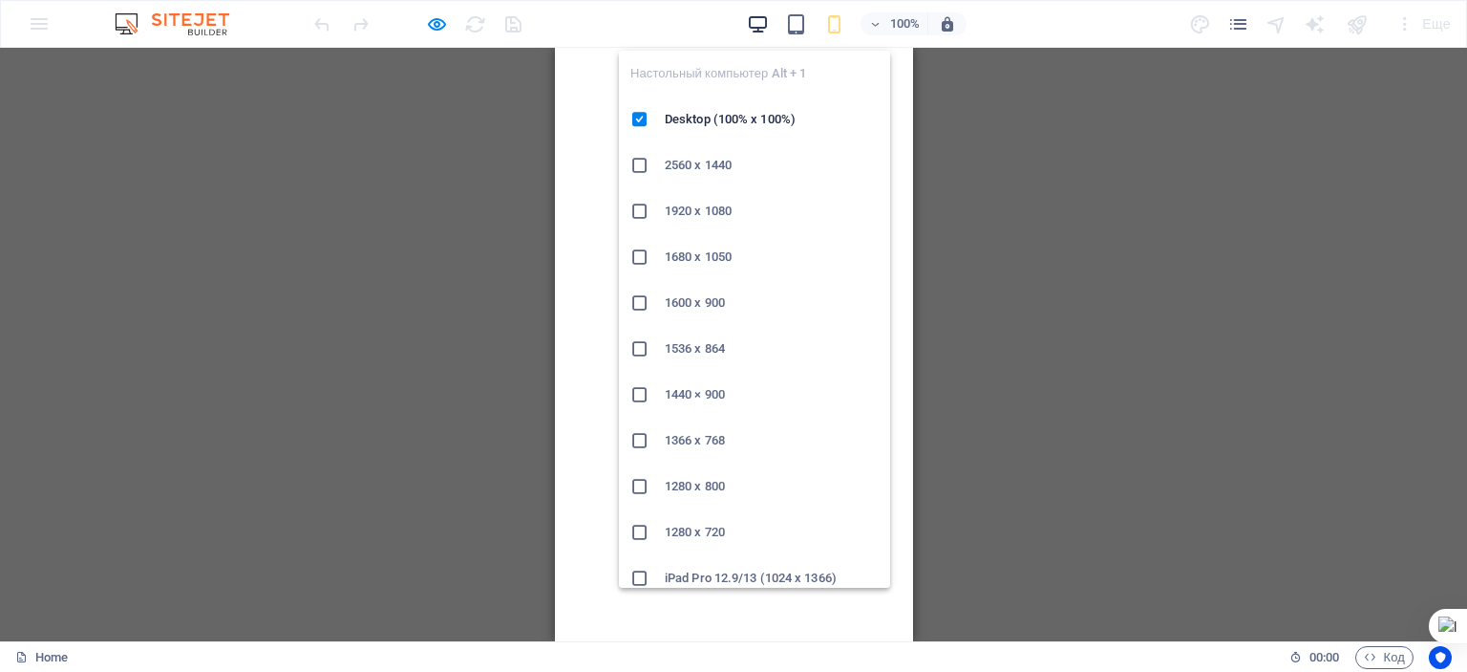
click at [762, 20] on icon "button" at bounding box center [758, 24] width 22 height 22
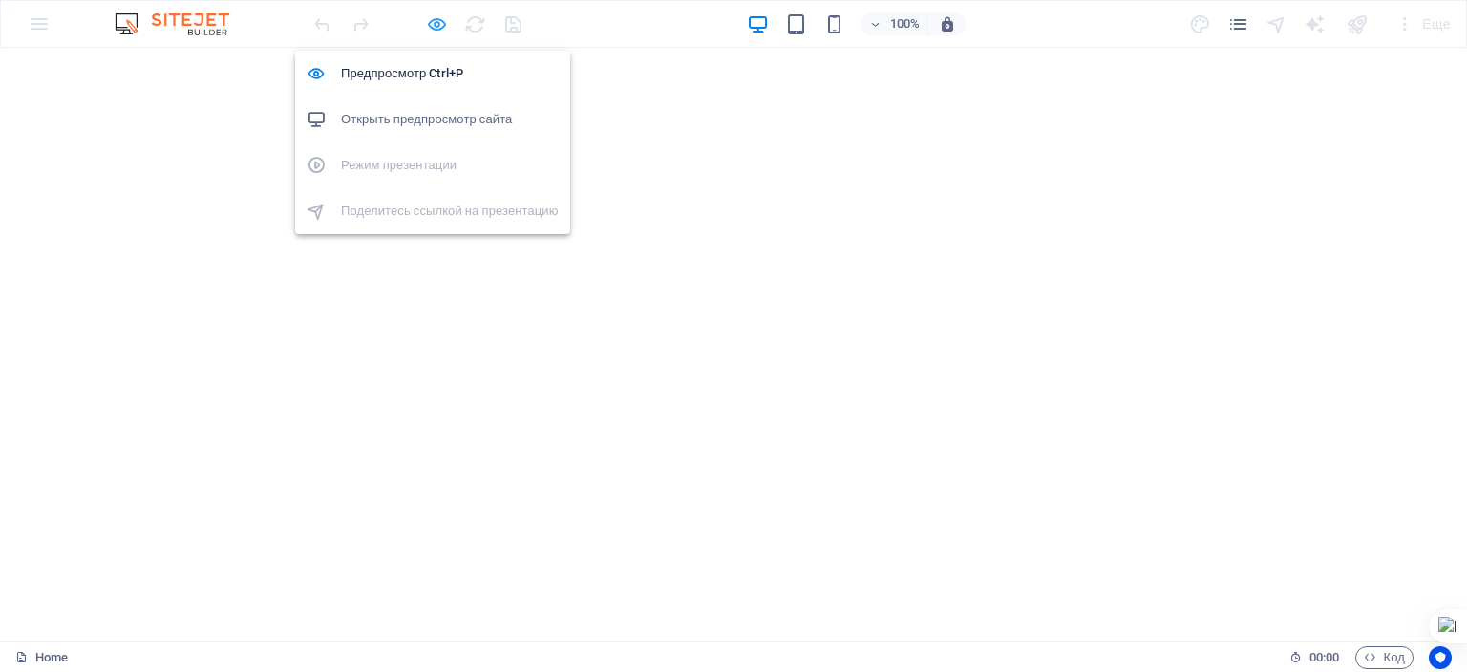
click at [443, 26] on icon "button" at bounding box center [437, 24] width 22 height 22
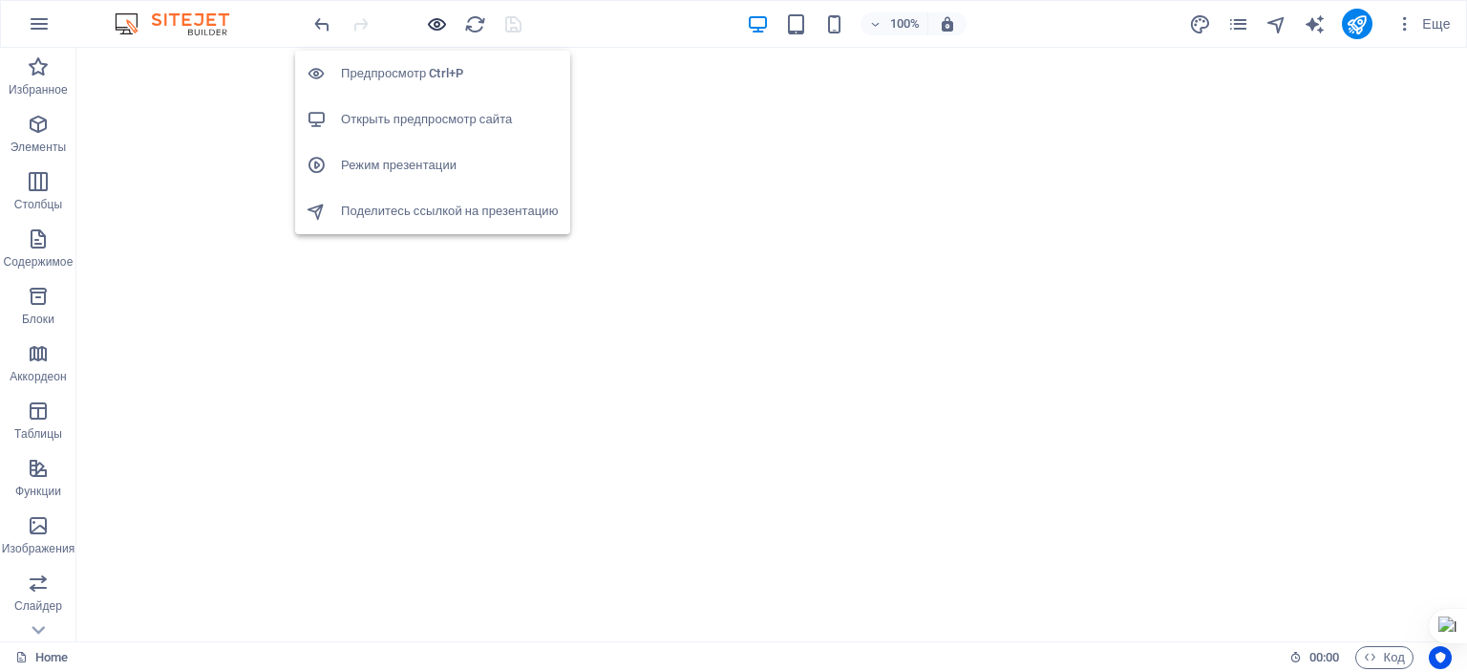
click at [443, 26] on icon "button" at bounding box center [437, 24] width 22 height 22
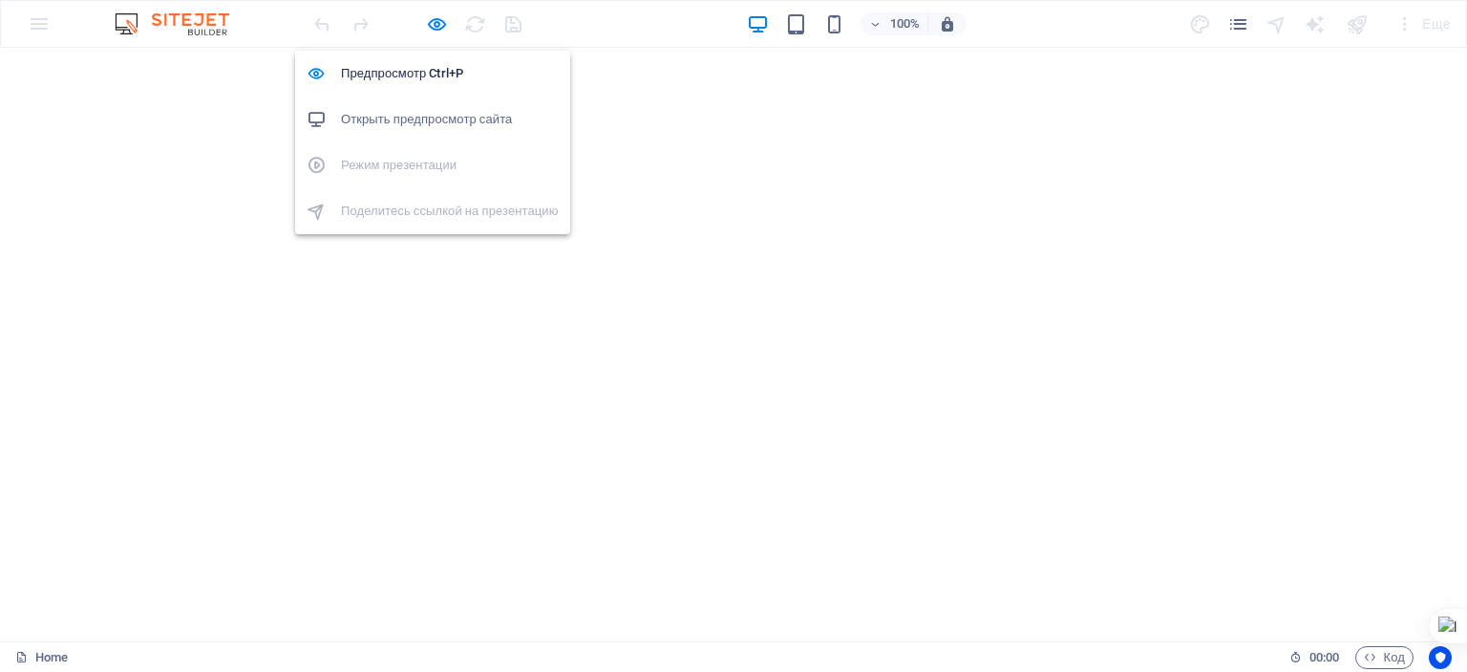
click at [421, 115] on h6 "Открыть предпросмотр сайта" at bounding box center [450, 119] width 218 height 23
